Goal: Information Seeking & Learning: Understand process/instructions

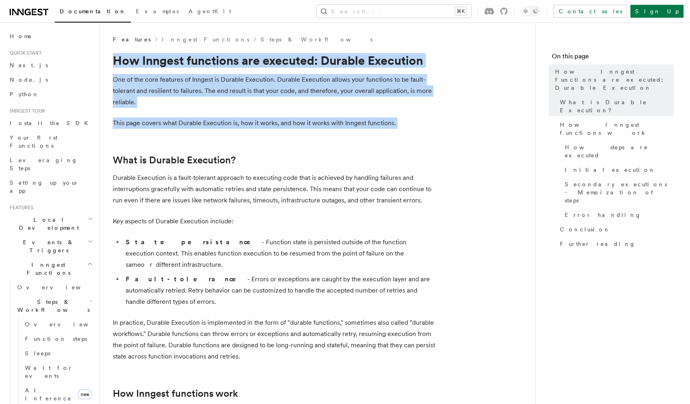
drag, startPoint x: 107, startPoint y: 54, endPoint x: 124, endPoint y: 144, distance: 91.5
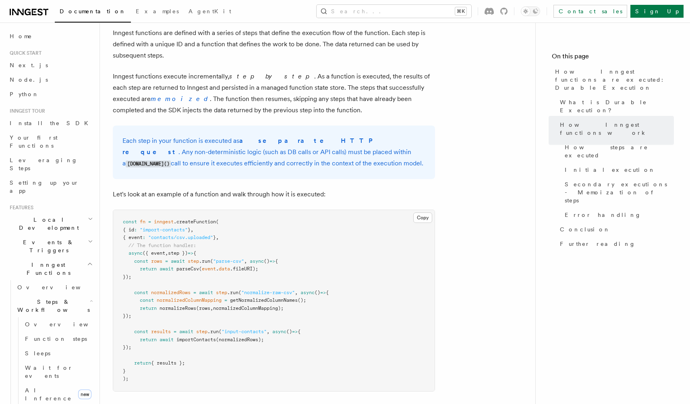
click at [479, 167] on article "Features Inngest Functions Steps & Workflows How Inngest functions are executed…" at bounding box center [318, 367] width 410 height 1906
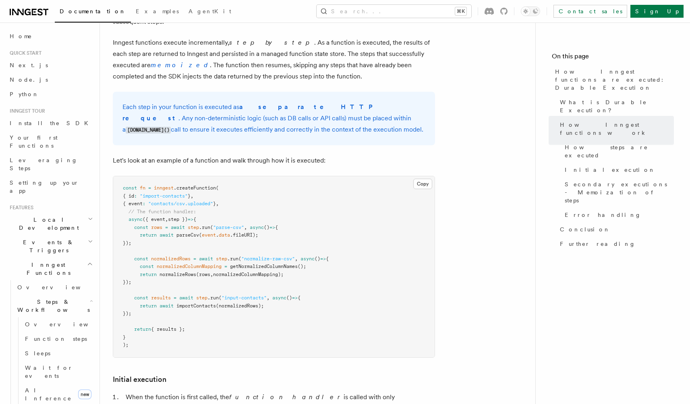
scroll to position [665, 0]
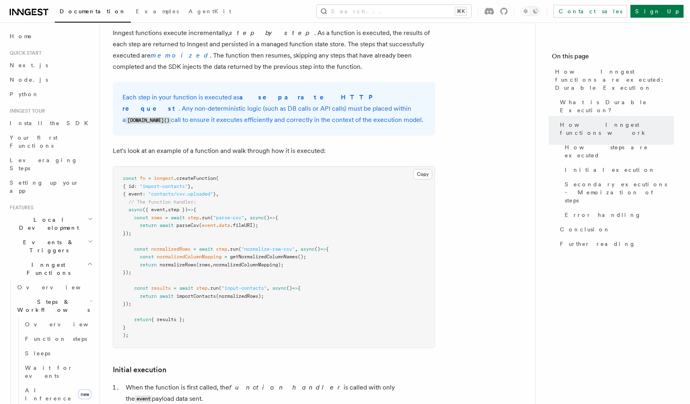
click at [484, 215] on article "Features Inngest Functions Steps & Workflows How Inngest functions are executed…" at bounding box center [318, 323] width 410 height 1906
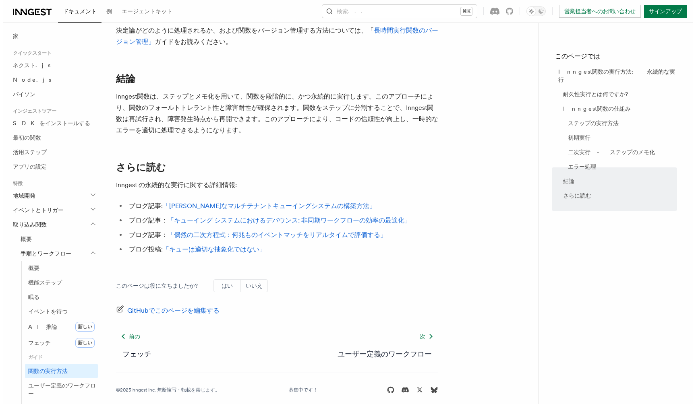
scroll to position [0, 0]
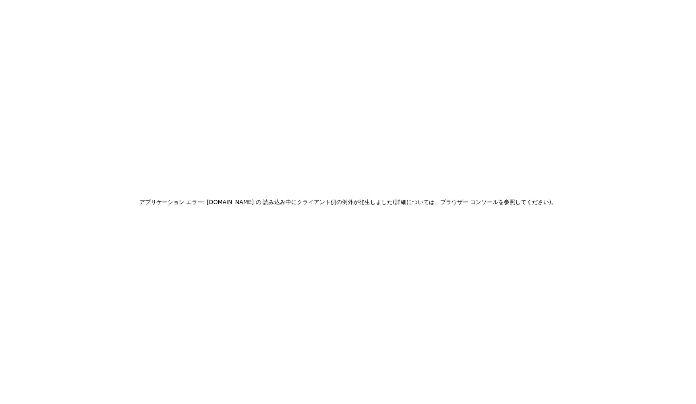
click at [488, 146] on div "アプリケーション エラー: www.inngest.com の 読み込み中に クライアント側の例外が発生しました (詳細については、ブラウザー コンソールを参…" at bounding box center [348, 202] width 696 height 404
